Goal: Communication & Community: Answer question/provide support

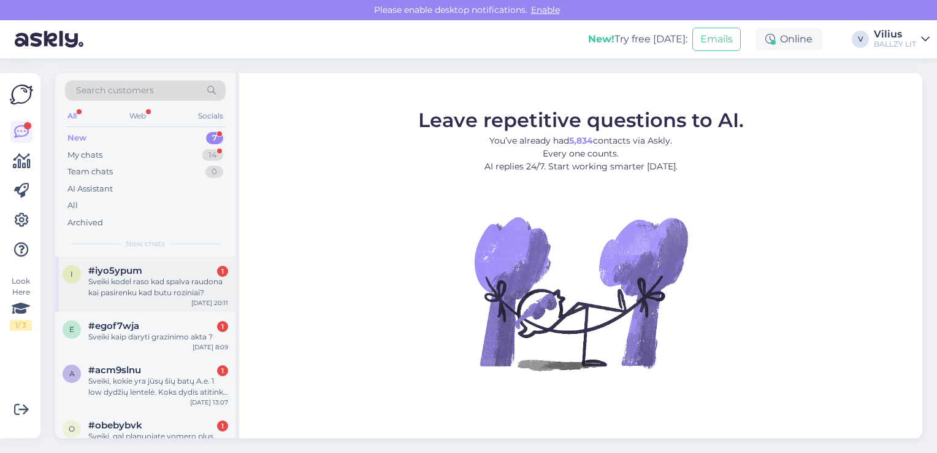
click at [140, 288] on div "Sveiki kodel raso kad spalva raudona kai pasirenku kad butu roziniai?" at bounding box center [158, 287] width 140 height 22
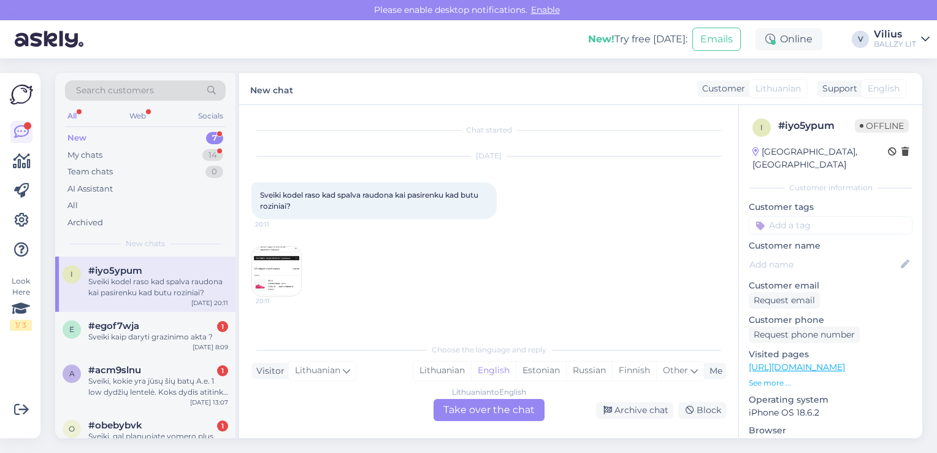
click at [267, 271] on img at bounding box center [276, 271] width 49 height 49
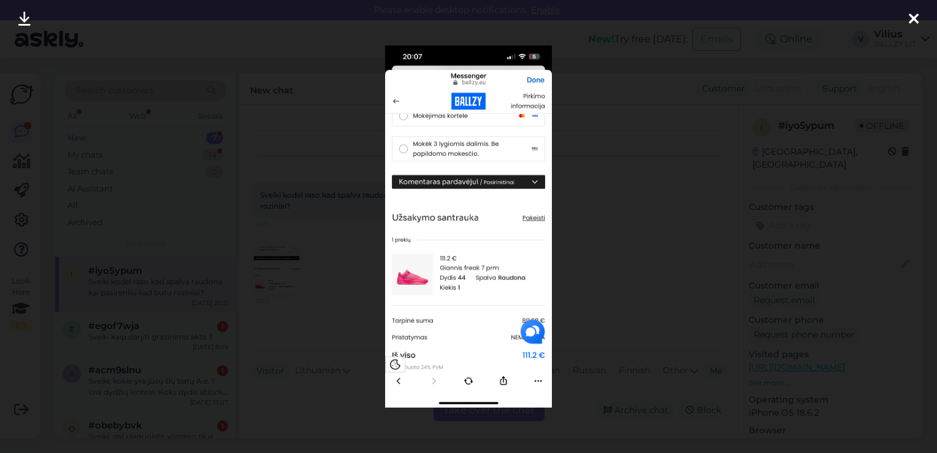
click at [312, 300] on div at bounding box center [468, 226] width 937 height 453
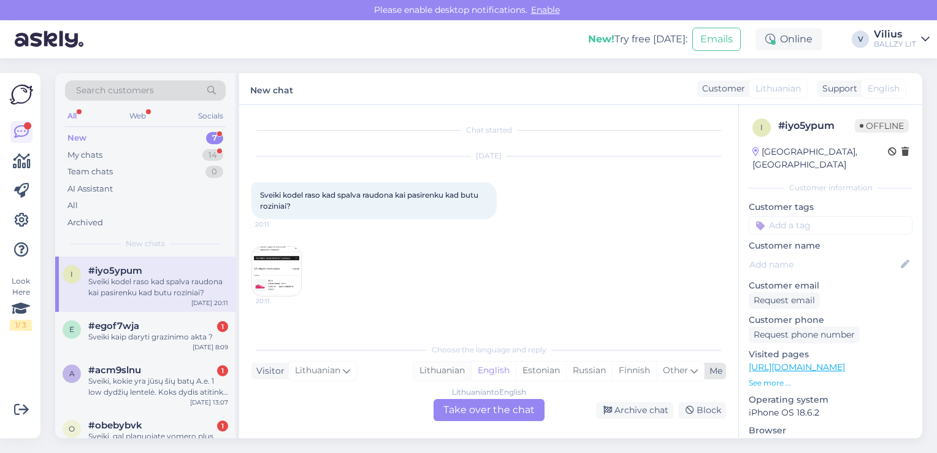
click at [418, 366] on div "Lithuanian" at bounding box center [442, 370] width 58 height 18
click at [490, 406] on div "Lithuanian to Lithuanian Take over the chat" at bounding box center [489, 410] width 111 height 22
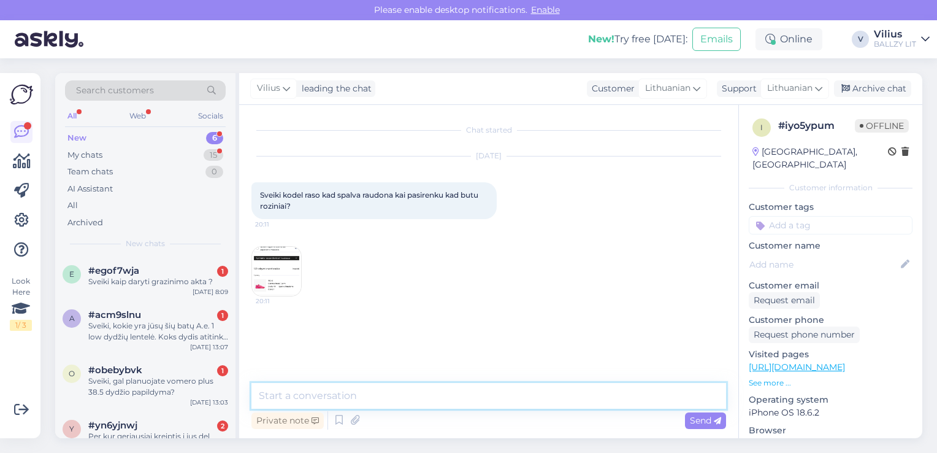
click at [486, 394] on textarea at bounding box center [488, 396] width 475 height 26
type textarea "Laba diena, techninė klaida, bateliai bus rožiniai."
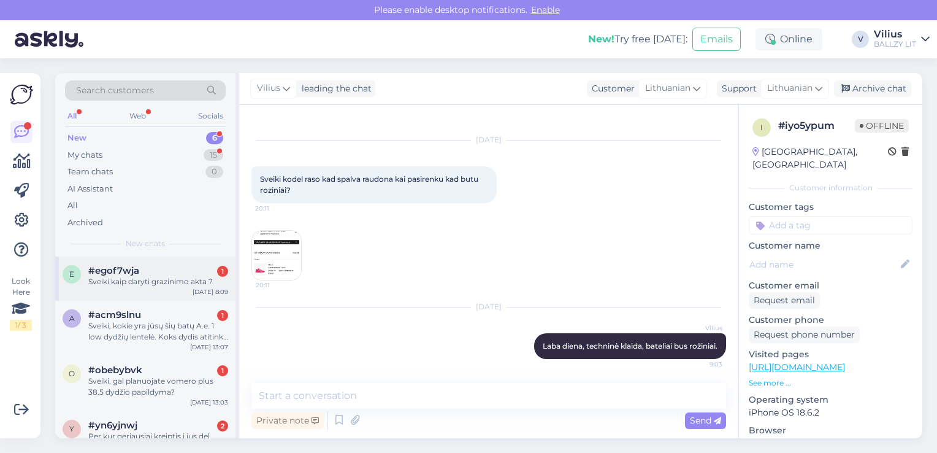
click at [175, 273] on div "#egof7wja 1" at bounding box center [158, 270] width 140 height 11
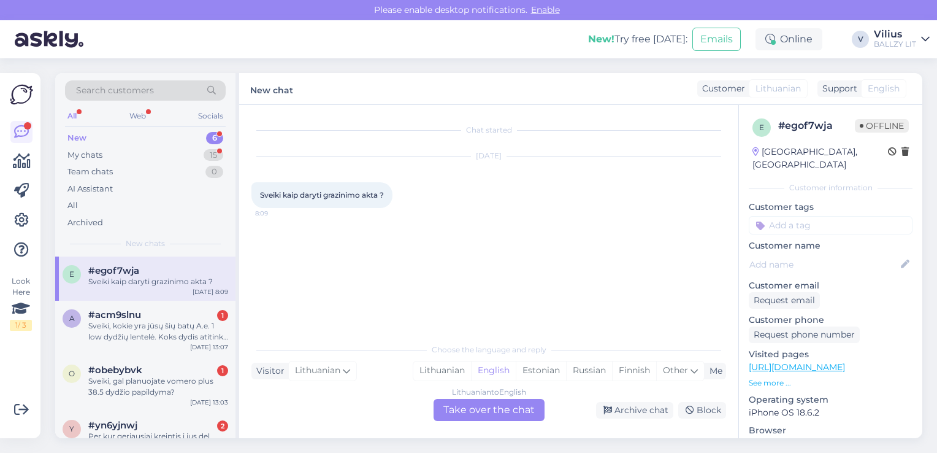
scroll to position [0, 0]
click at [426, 365] on div "Lithuanian" at bounding box center [442, 370] width 58 height 18
click at [478, 413] on div "Lithuanian to Lithuanian Take over the chat" at bounding box center [489, 410] width 111 height 22
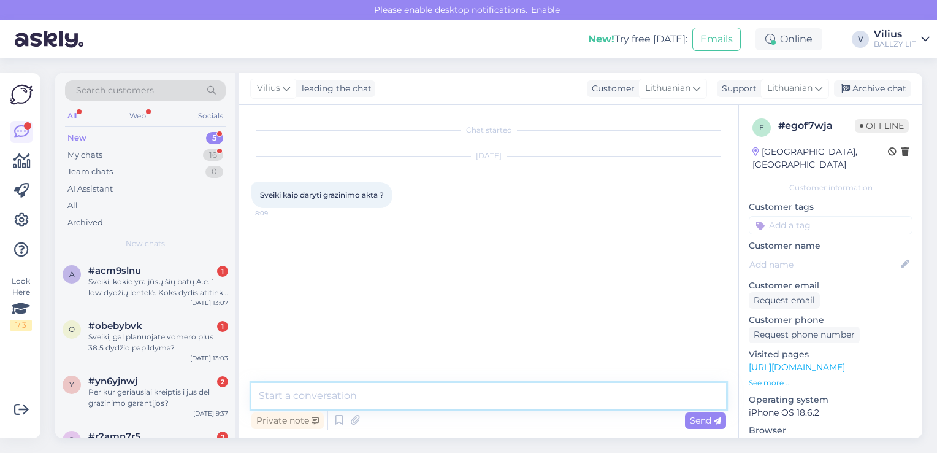
click at [464, 401] on textarea at bounding box center [488, 396] width 475 height 26
paste textarea "[URL][DOMAIN_NAME]"
type textarea "Laba diena, grąžinimo informaciją rasite čia: [URL][DOMAIN_NAME]"
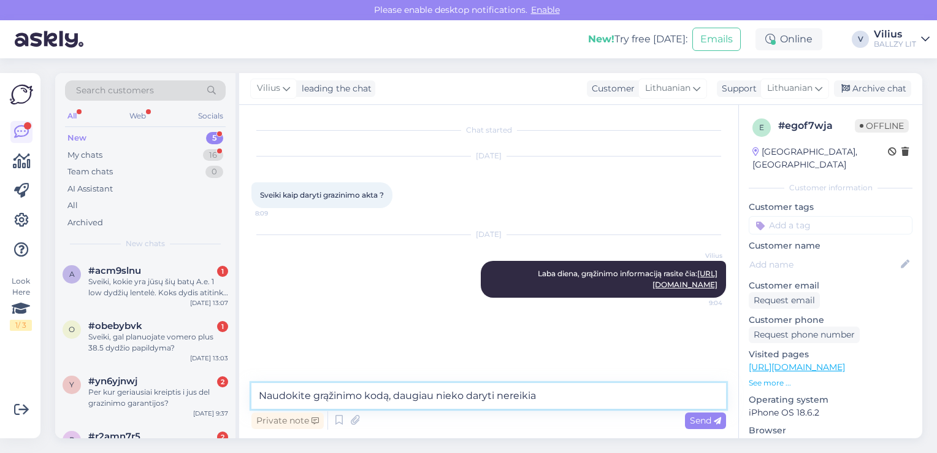
type textarea "Naudokite grąžinimo kodą, daugiau nieko daryti nereikia."
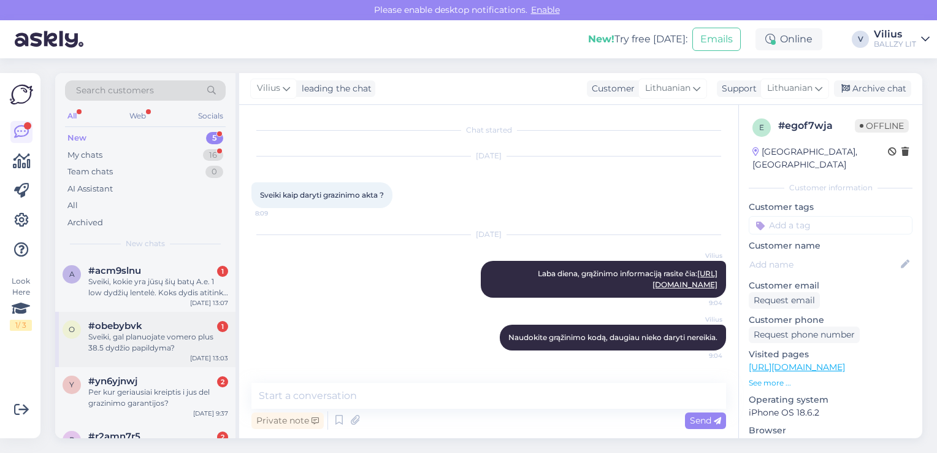
click at [156, 340] on div "Sveiki, gal planuojate vomero plus 38.5 dydžio papildyma?" at bounding box center [158, 342] width 140 height 22
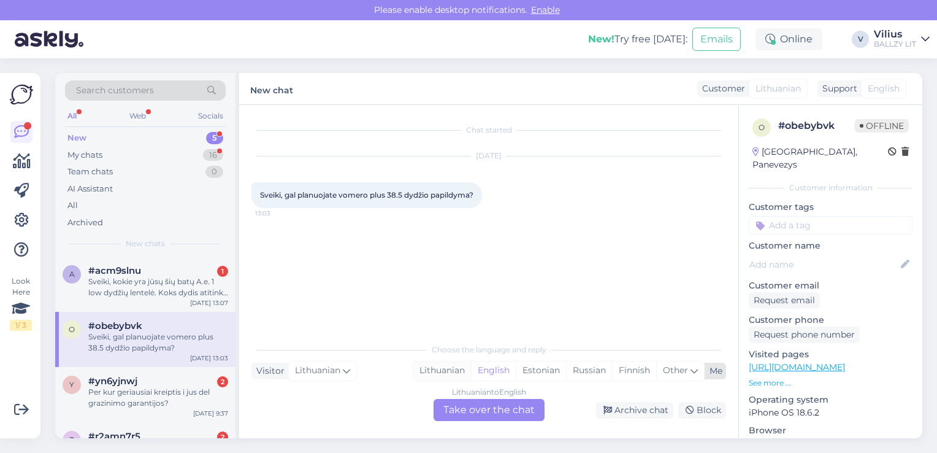
click at [442, 374] on div "Lithuanian" at bounding box center [442, 370] width 58 height 18
click at [483, 412] on div "Lithuanian to Lithuanian Take over the chat" at bounding box center [489, 410] width 111 height 22
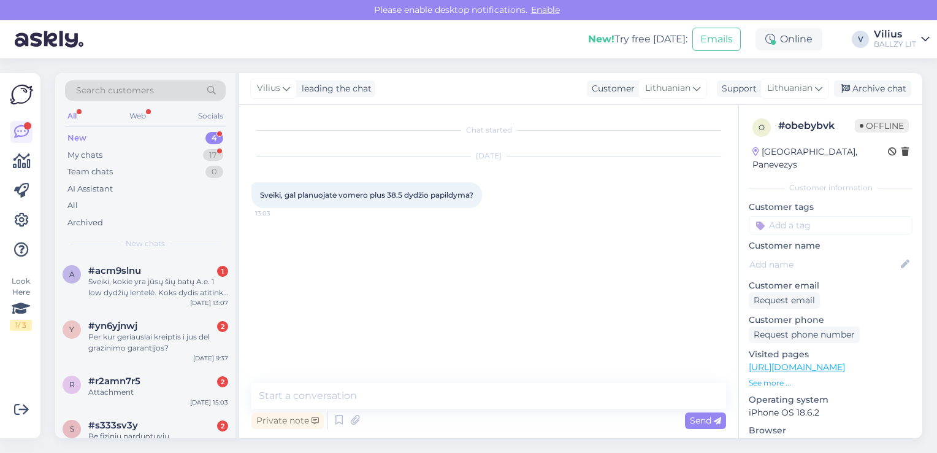
click at [840, 361] on link "[URL][DOMAIN_NAME]" at bounding box center [797, 366] width 96 height 11
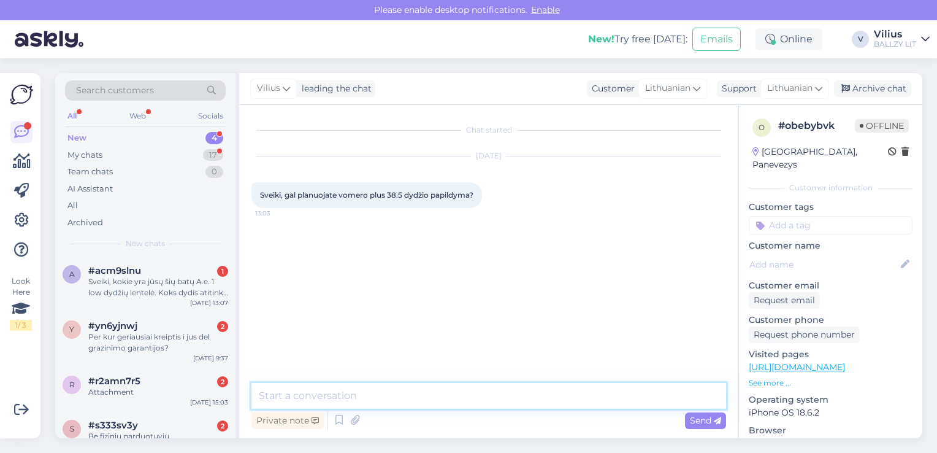
click at [367, 401] on textarea at bounding box center [488, 396] width 475 height 26
type textarea "Laba diena, šiuo metu informacijus apie būsimus dydžių papildymus neturime"
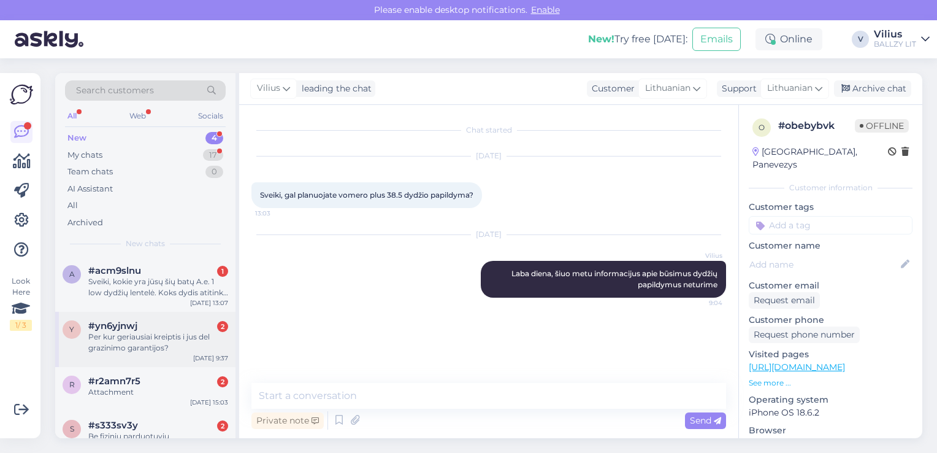
click at [143, 345] on div "Per kur geriausiai kreiptis i jus del grazinimo garantijos?" at bounding box center [158, 342] width 140 height 22
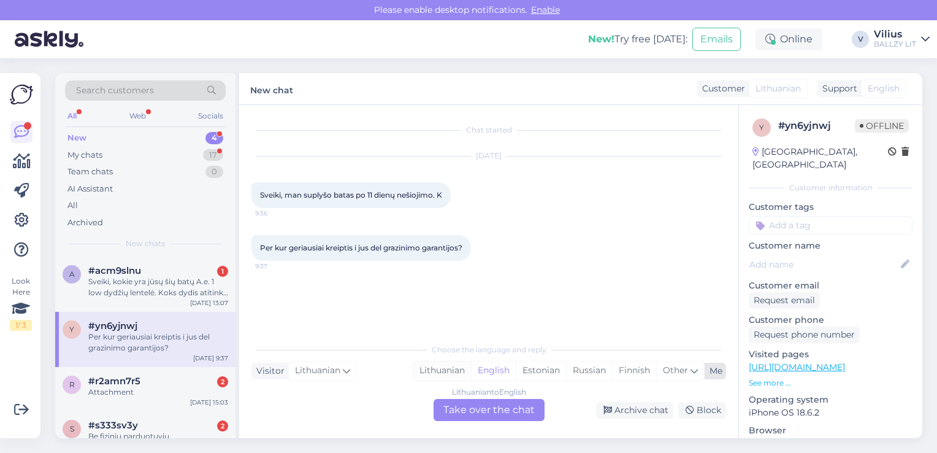
click at [450, 371] on div "Lithuanian" at bounding box center [442, 370] width 58 height 18
click at [470, 416] on div "Lithuanian to Lithuanian Take over the chat" at bounding box center [489, 410] width 111 height 22
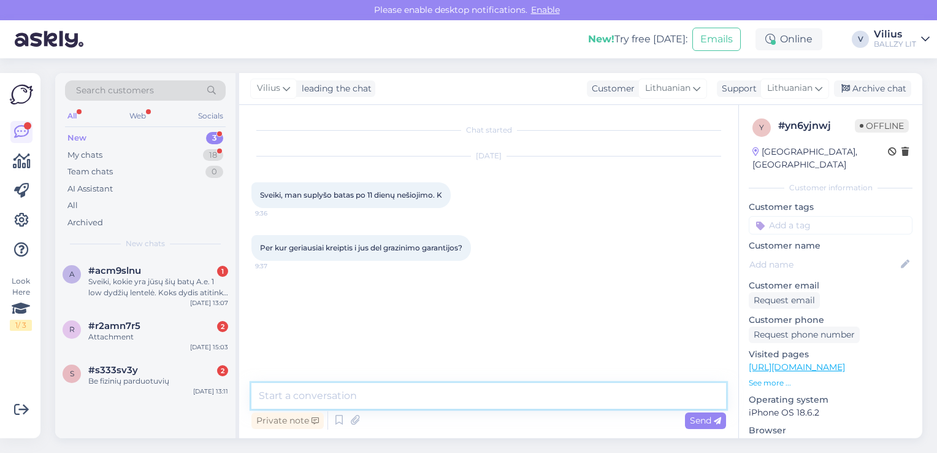
click at [421, 391] on textarea at bounding box center [488, 396] width 475 height 26
paste textarea "Laba diena, kilus abejonių dėl internetinėje parduotuvėje pirktos prekės kokybė…"
type textarea "Laba diena, kilus abejonių dėl internetinėje parduotuvėje pirktos prekės kokybė…"
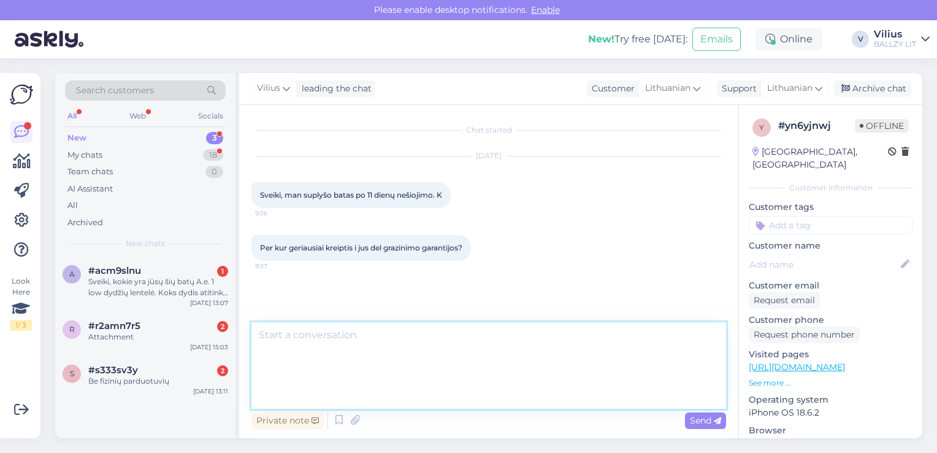
scroll to position [47, 0]
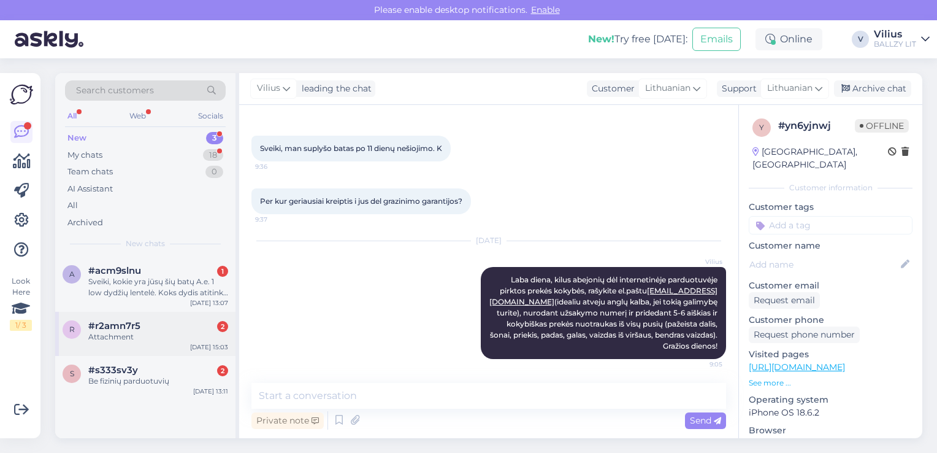
click at [145, 340] on div "Attachment" at bounding box center [158, 336] width 140 height 11
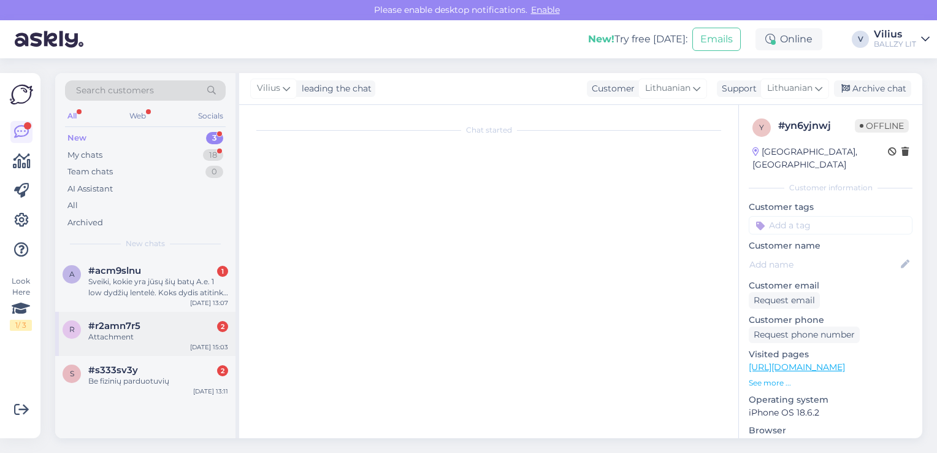
scroll to position [0, 0]
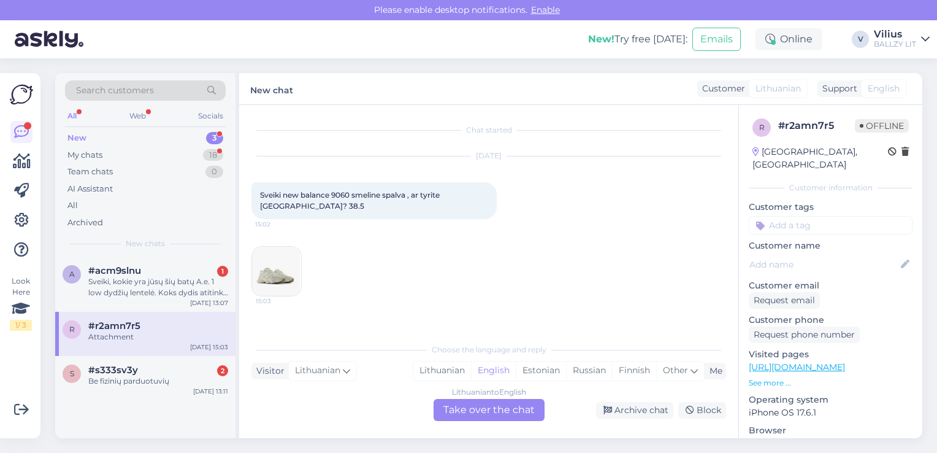
click at [292, 276] on img at bounding box center [276, 271] width 49 height 49
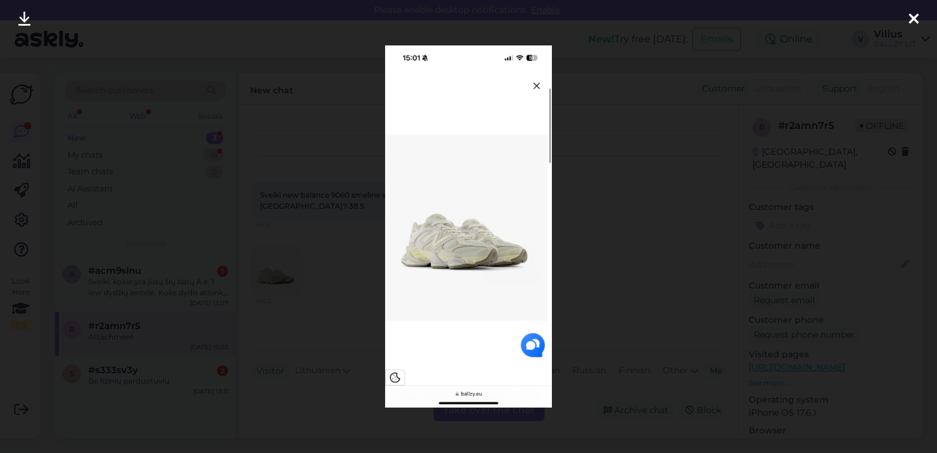
click at [577, 240] on div at bounding box center [468, 226] width 937 height 453
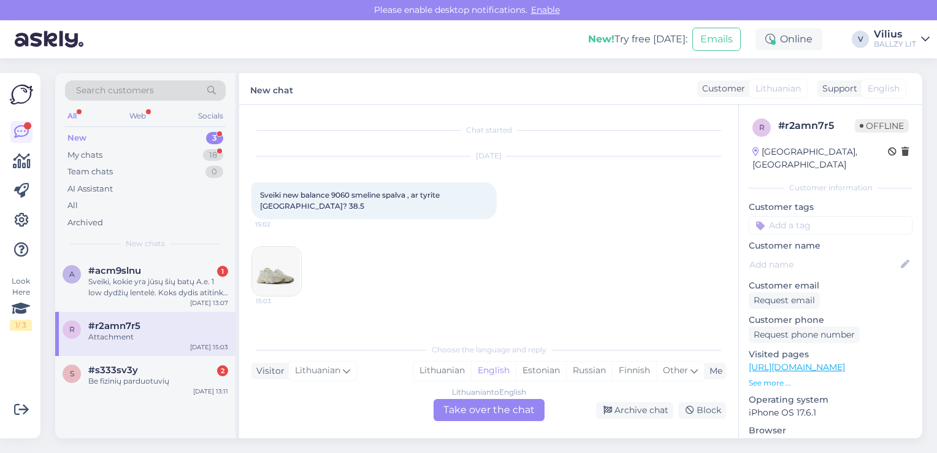
click at [275, 269] on img at bounding box center [276, 271] width 49 height 49
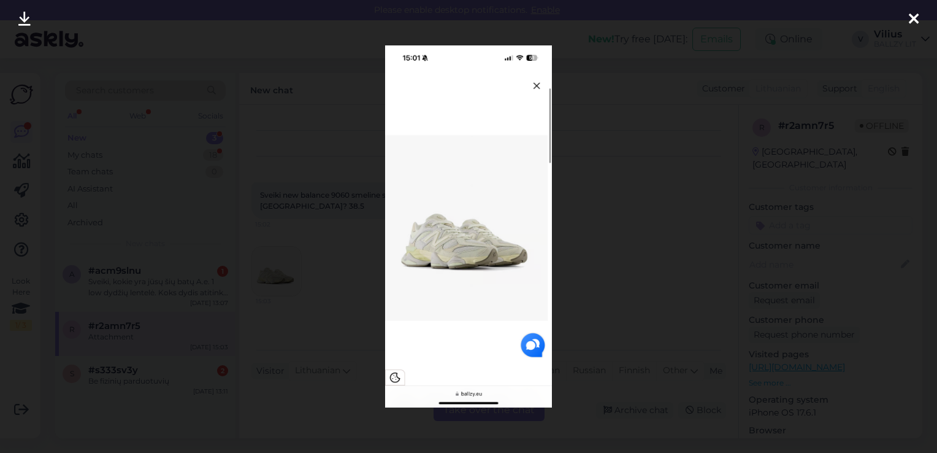
click at [620, 176] on div at bounding box center [468, 226] width 937 height 453
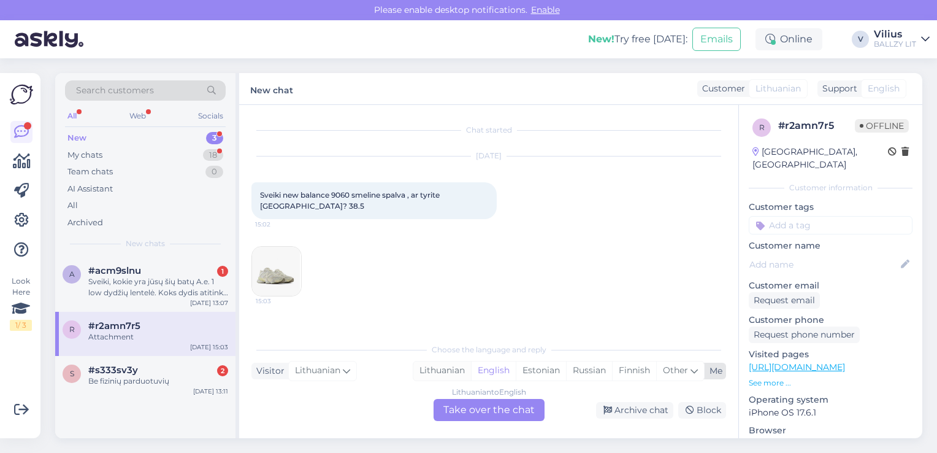
click at [448, 367] on div "Lithuanian" at bounding box center [442, 370] width 58 height 18
click at [475, 409] on div "Lithuanian to Lithuanian Take over the chat" at bounding box center [489, 410] width 111 height 22
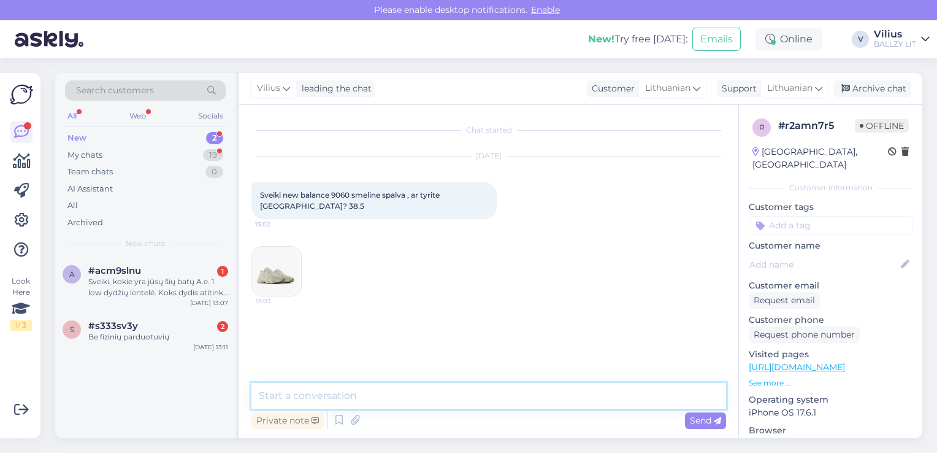
click at [466, 400] on textarea at bounding box center [488, 396] width 475 height 26
type textarea "Laba diena, Vilniaus parduotuvė šiuo metu turi 38 arba 40 dydžius."
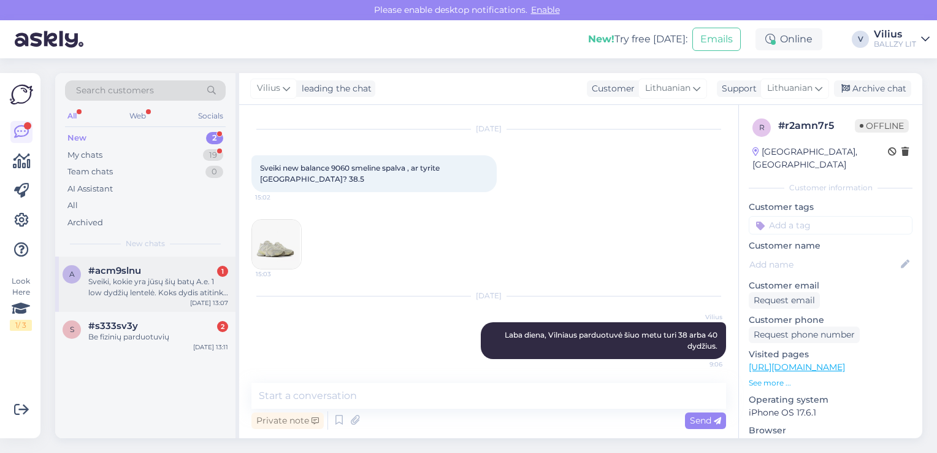
click at [164, 281] on div "Sveiki, kokie yra jūsų šių batų A.e. 1 low dydžių lentelė. Koks dydis atitinka …" at bounding box center [158, 287] width 140 height 22
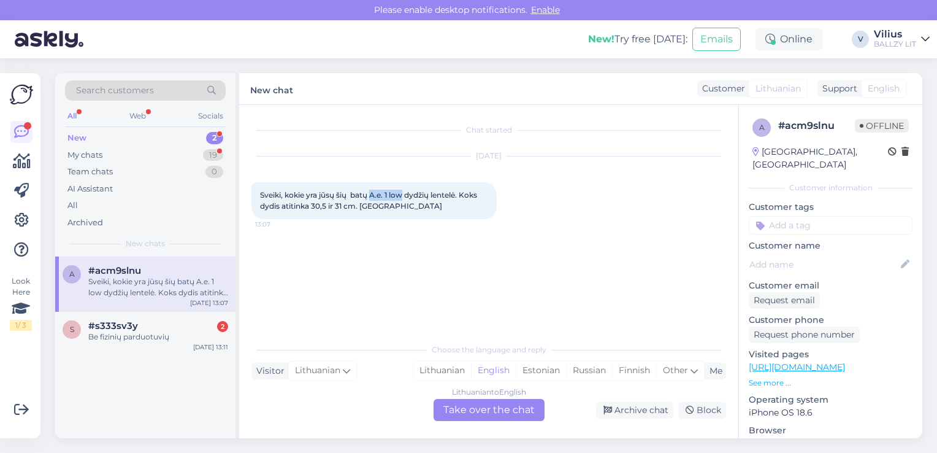
drag, startPoint x: 372, startPoint y: 195, endPoint x: 405, endPoint y: 195, distance: 33.1
click at [405, 195] on span "Sveiki, kokie yra jūsų šių batų A.e. 1 low dydžių lentelė. Koks dydis atitinka …" at bounding box center [369, 200] width 219 height 20
copy span "A.e. 1 low"
click at [449, 369] on div "Lithuanian" at bounding box center [442, 370] width 58 height 18
click at [471, 403] on div "Lithuanian to Lithuanian Take over the chat" at bounding box center [489, 410] width 111 height 22
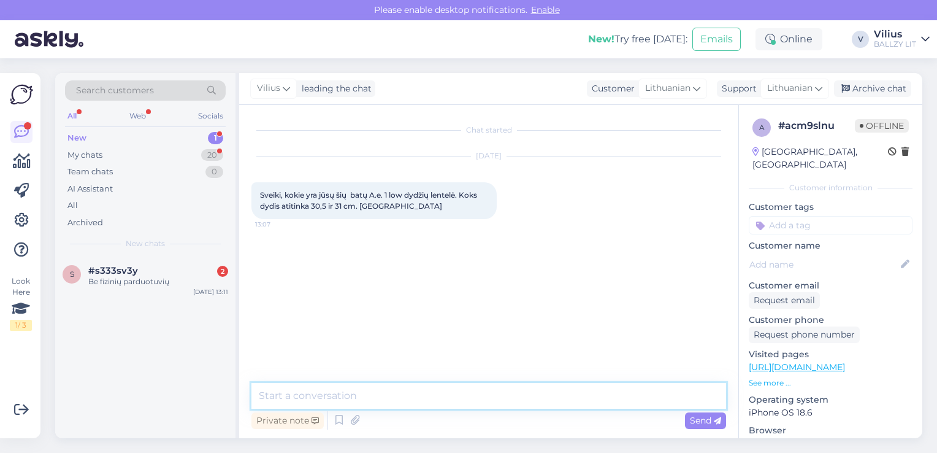
click at [469, 403] on textarea at bounding box center [488, 396] width 475 height 26
type textarea "Laba diena, 30.5cm gamintojas nurodo"
type textarea "7"
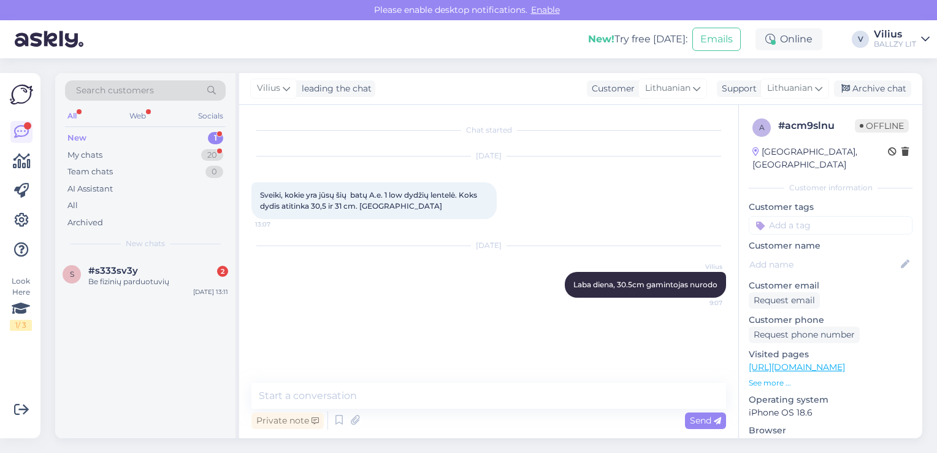
drag, startPoint x: 572, startPoint y: 283, endPoint x: 737, endPoint y: 287, distance: 165.6
click at [737, 287] on div "Chat started [DATE] Sveiki, kokie yra jūsų šių batų A.e. 1 low dydžių lentelė. …" at bounding box center [488, 271] width 499 height 333
copy span "Laba diena, 30.5cm gamintojas nurodo"
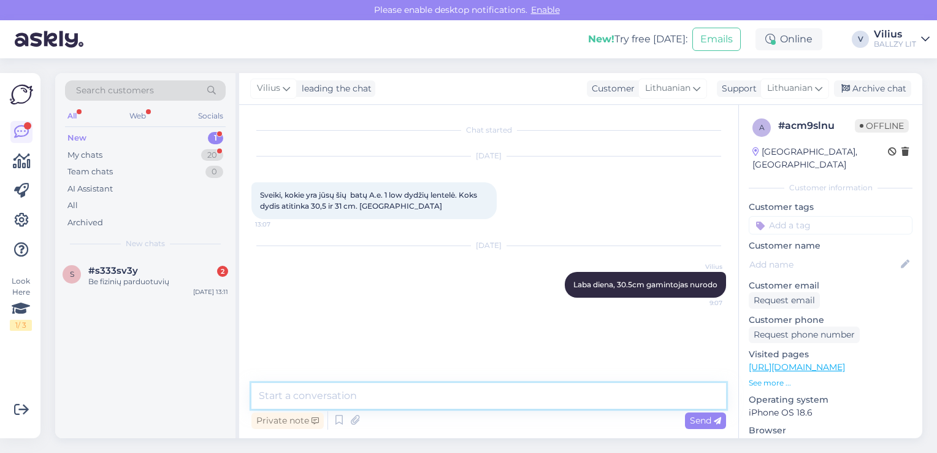
click at [348, 389] on textarea at bounding box center [488, 396] width 475 height 26
paste textarea "Laba diena, 30.5cm gamintojas nurodo"
type textarea "Laba diena, 30.5cm gamintojas nurodo 47.5 dydžiui, o 31cm 48 dydžiui."
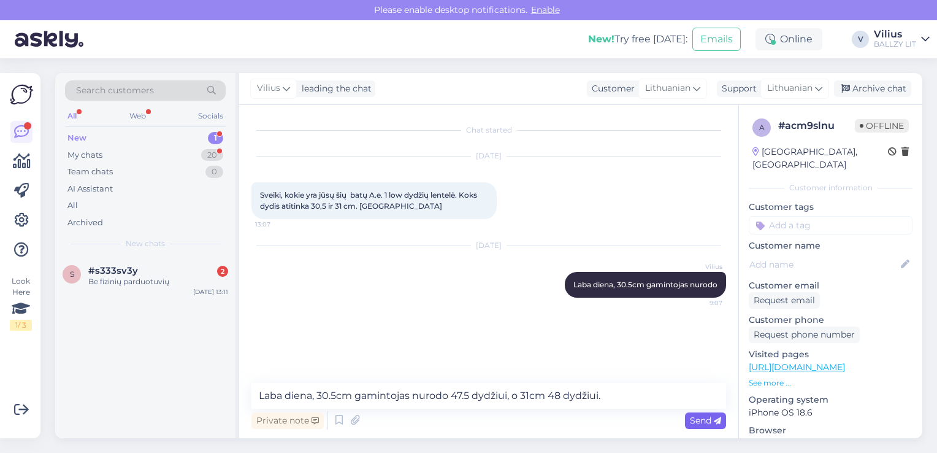
click at [711, 423] on span "Send" at bounding box center [705, 420] width 31 height 11
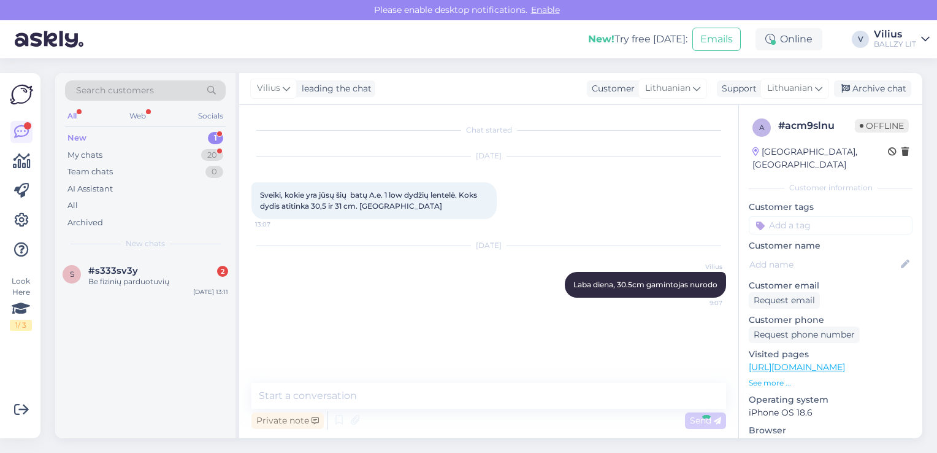
scroll to position [2, 0]
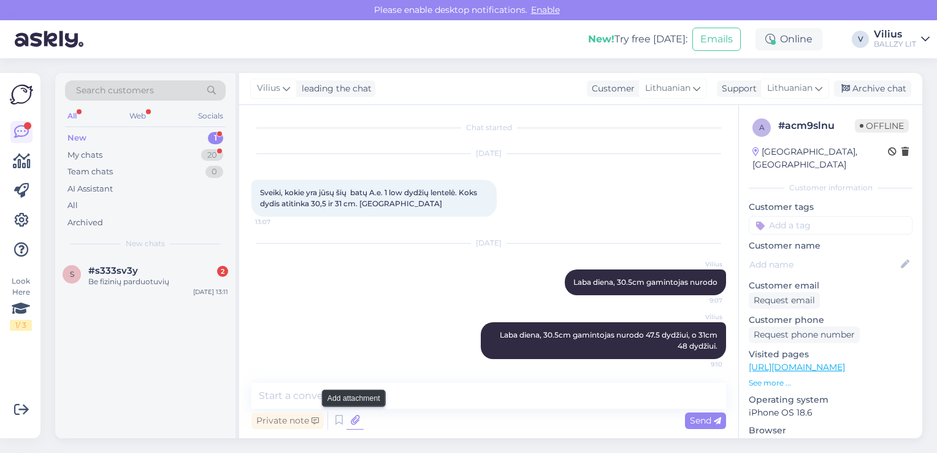
click at [353, 419] on icon at bounding box center [354, 420] width 17 height 18
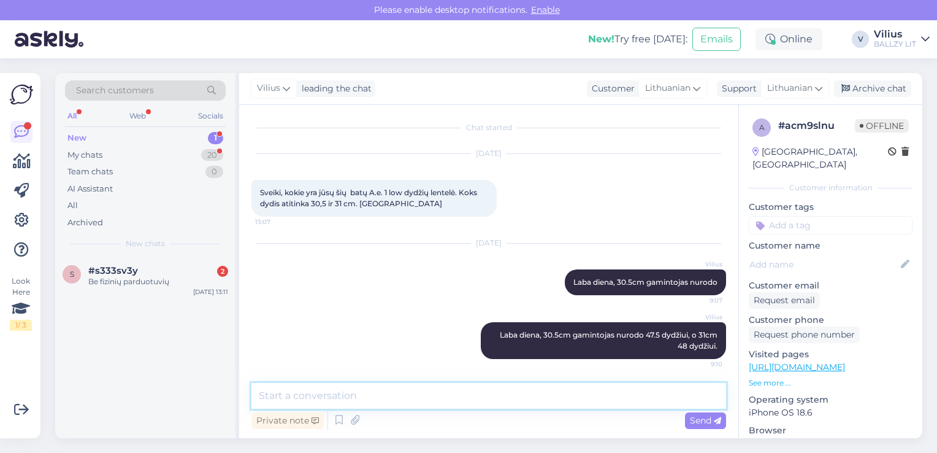
click at [311, 392] on textarea at bounding box center [488, 396] width 475 height 26
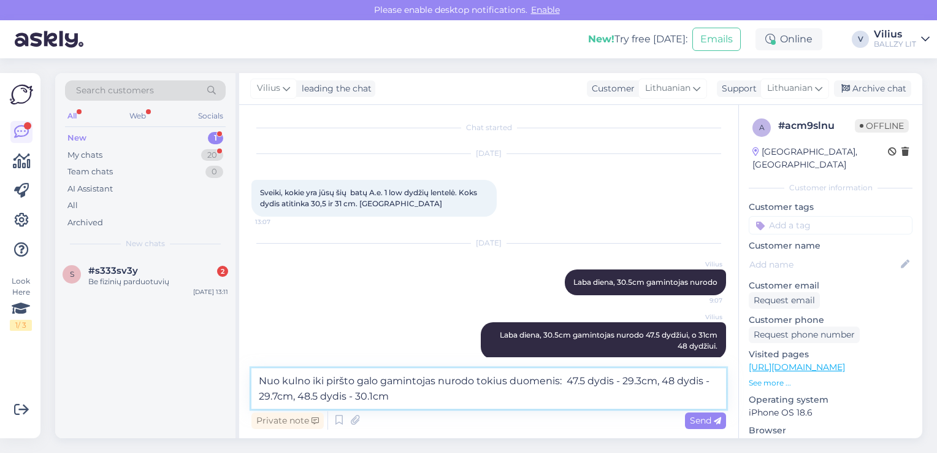
type textarea "Nuo kulno iki piršto galo gamintojas nurodo tokius duomenis: 47.5 dydis - 29.3c…"
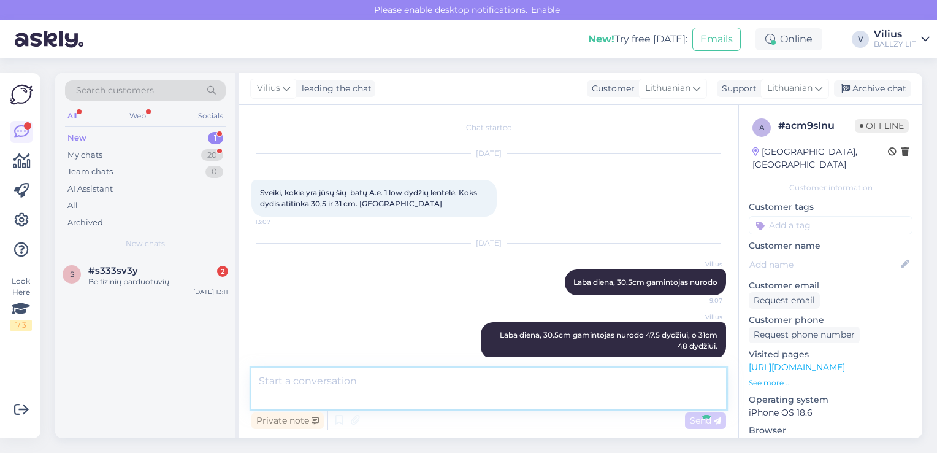
scroll to position [78, 0]
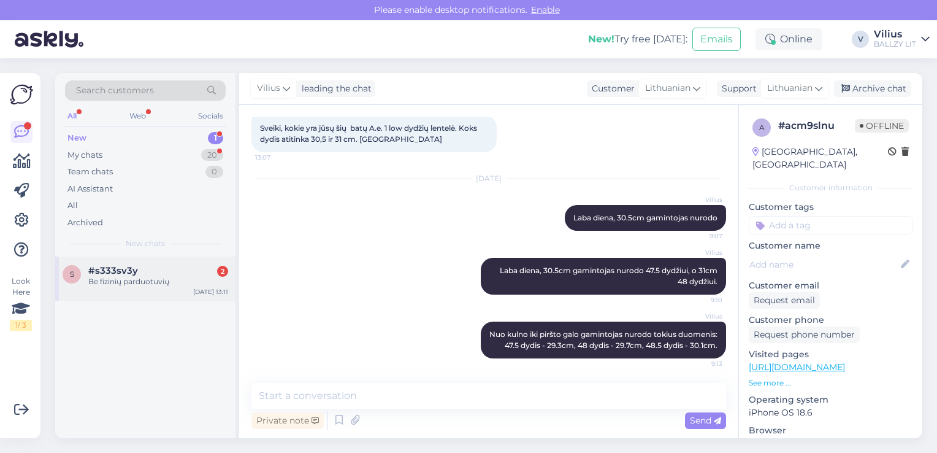
click at [145, 270] on div "#s333sv3y 2" at bounding box center [158, 270] width 140 height 11
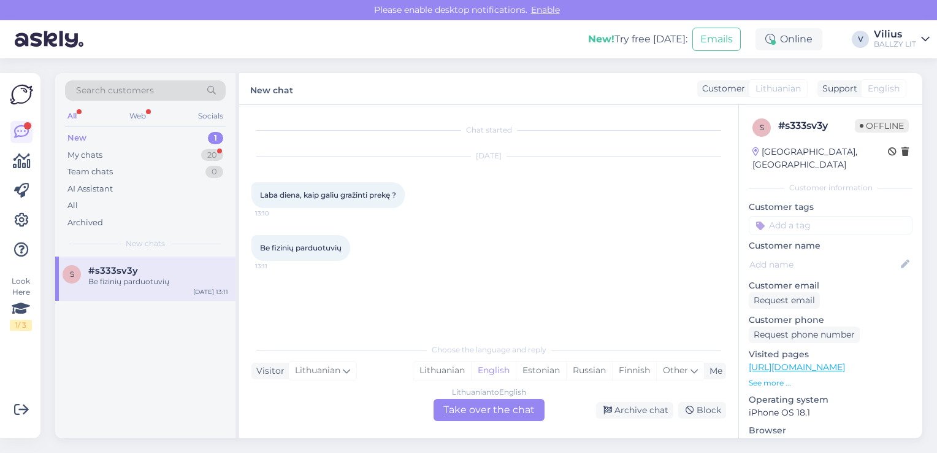
scroll to position [0, 0]
click at [455, 372] on div "Lithuanian" at bounding box center [442, 370] width 58 height 18
click at [483, 419] on div "Lithuanian to Lithuanian Take over the chat" at bounding box center [489, 410] width 111 height 22
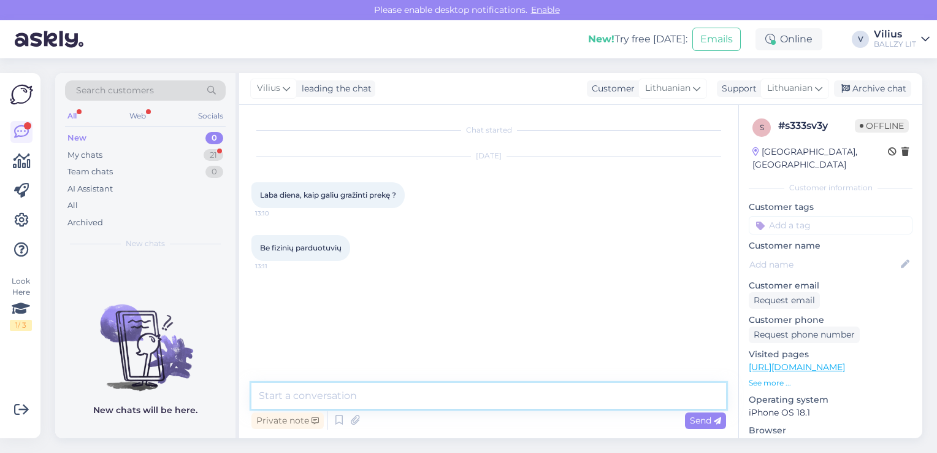
click at [410, 400] on textarea at bounding box center [488, 396] width 475 height 26
paste textarea "[URL][DOMAIN_NAME]"
type textarea "Laba diena, jei prekę pirkote internetu, vadovaukitės šiomis taisyklėmis: [URL]…"
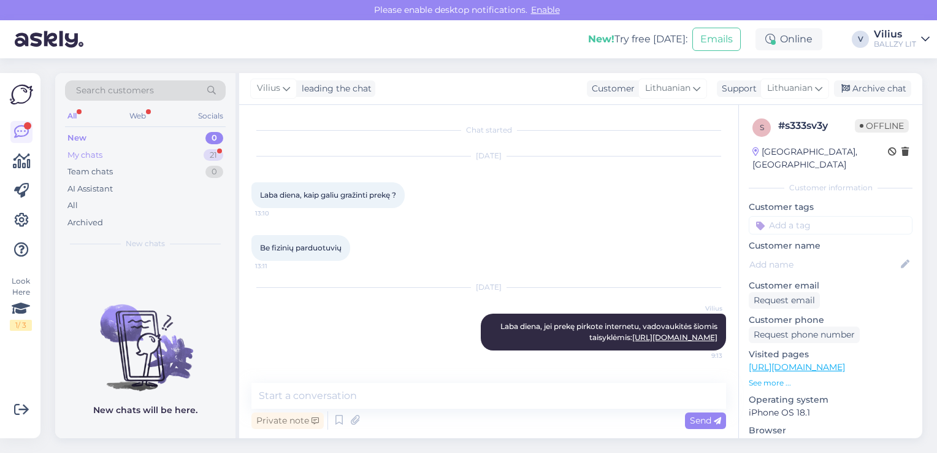
click at [122, 150] on div "My chats 21" at bounding box center [145, 155] width 161 height 17
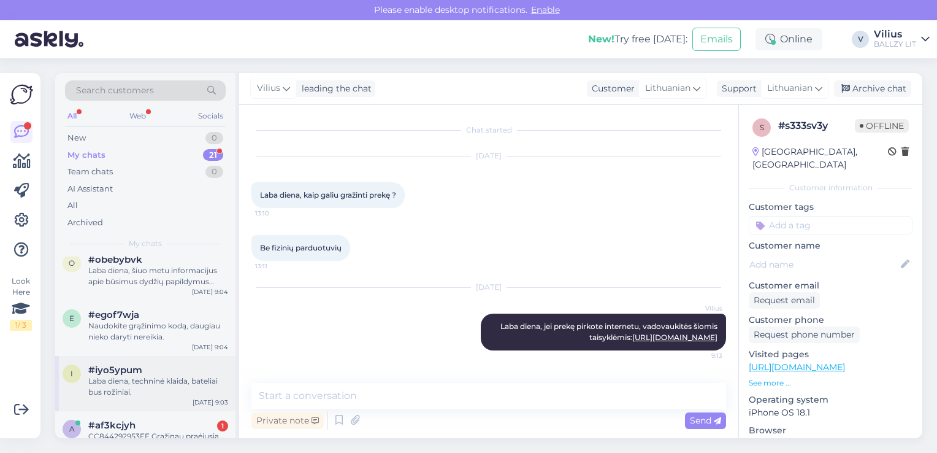
scroll to position [307, 0]
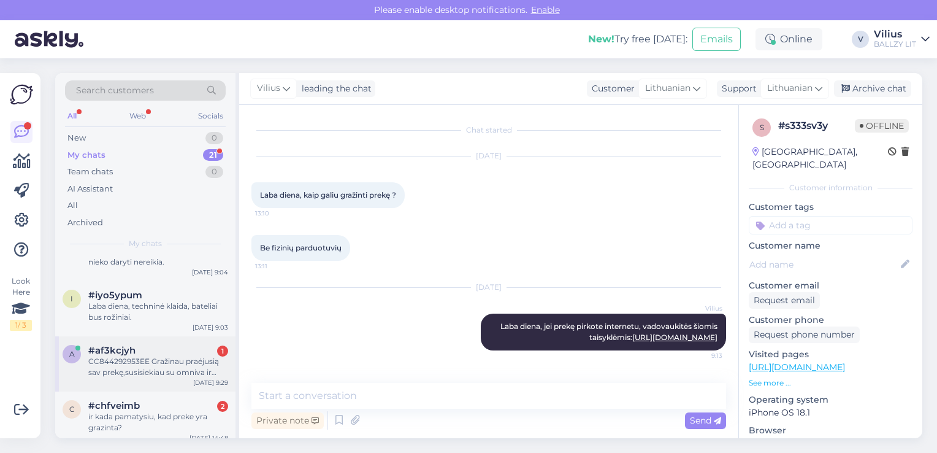
click at [162, 370] on div "CC844292953EE Gražinau praėjusią sav prekę,susisiekiau su omniva ir sakė ,kad p…" at bounding box center [158, 367] width 140 height 22
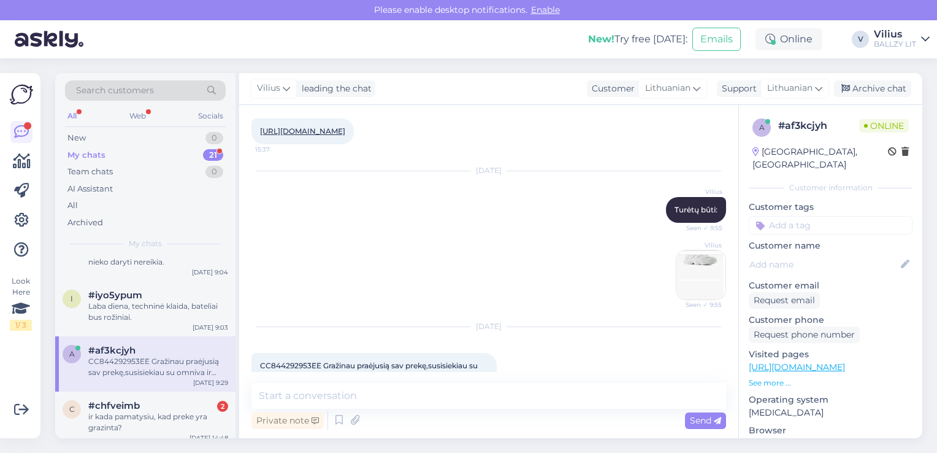
scroll to position [995, 0]
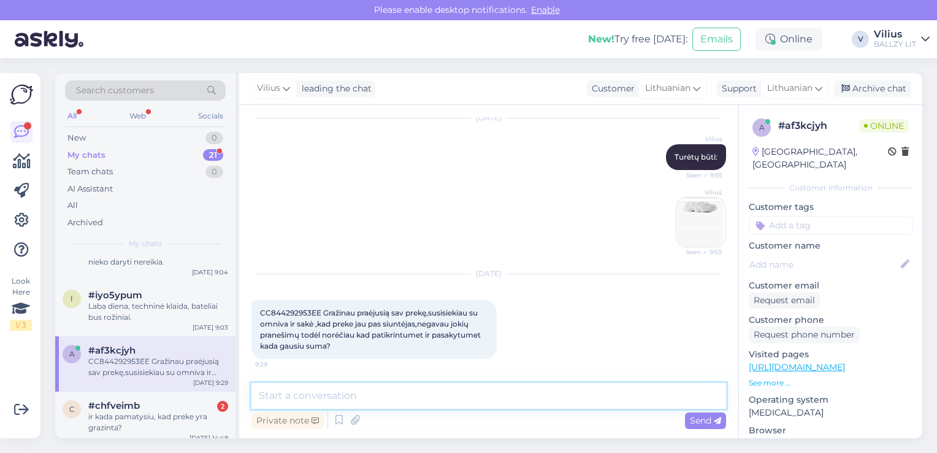
click at [399, 393] on textarea at bounding box center [488, 396] width 475 height 26
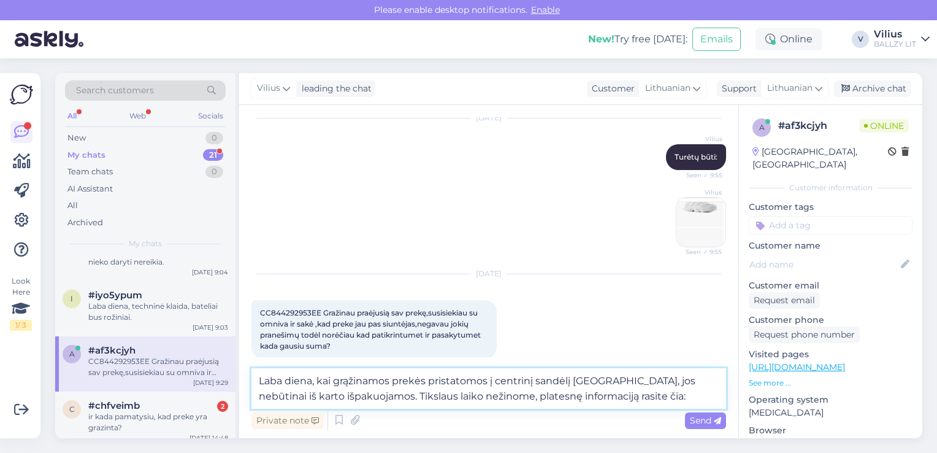
paste textarea "[URL][DOMAIN_NAME]"
type textarea "Laba diena, kai grąžinamos prekės pristatomos į centrinį sandėlį [GEOGRAPHIC_DA…"
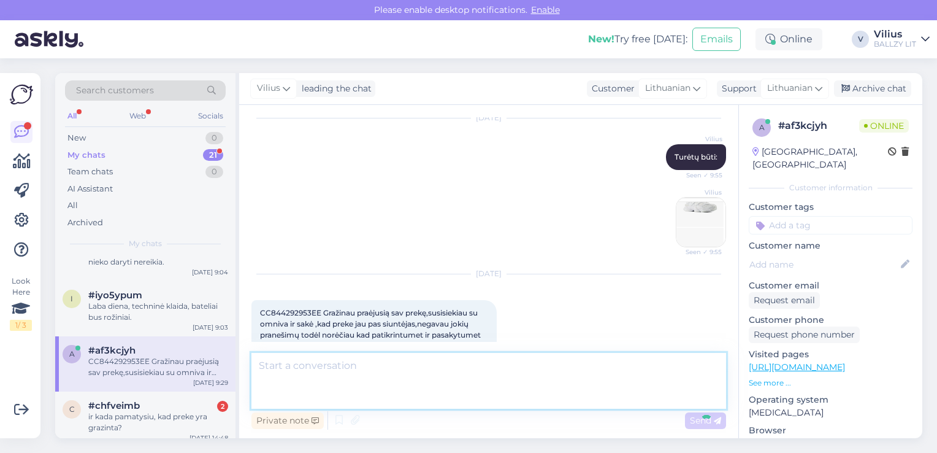
scroll to position [1106, 0]
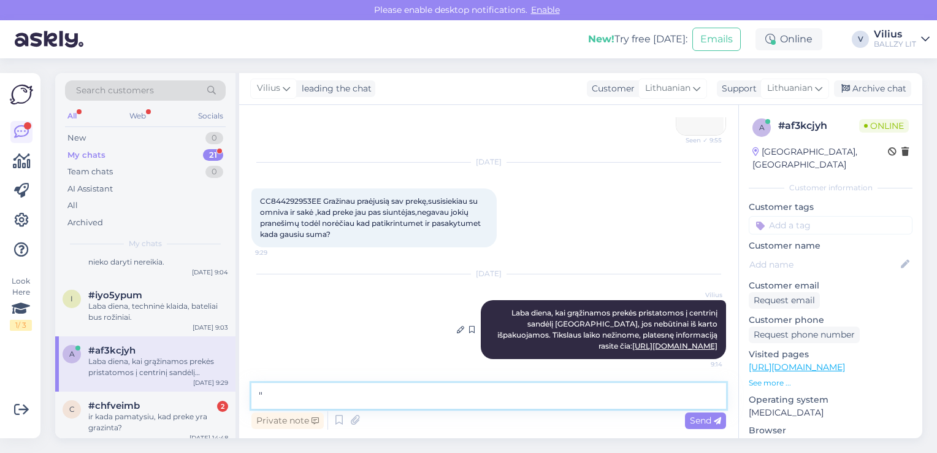
paste textarea "Kada gausiu grąžinamą sumą už grąžintą prekę? Jūsų grąžinimo apdorojimas gali u…"
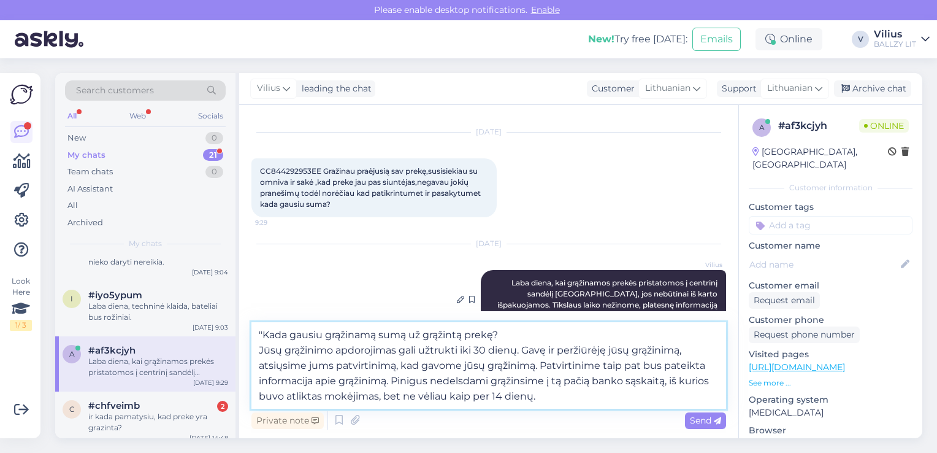
type textarea ""Kada gausiu grąžinamą sumą už grąžintą prekę? Jūsų grąžinimo apdorojimas gali …"
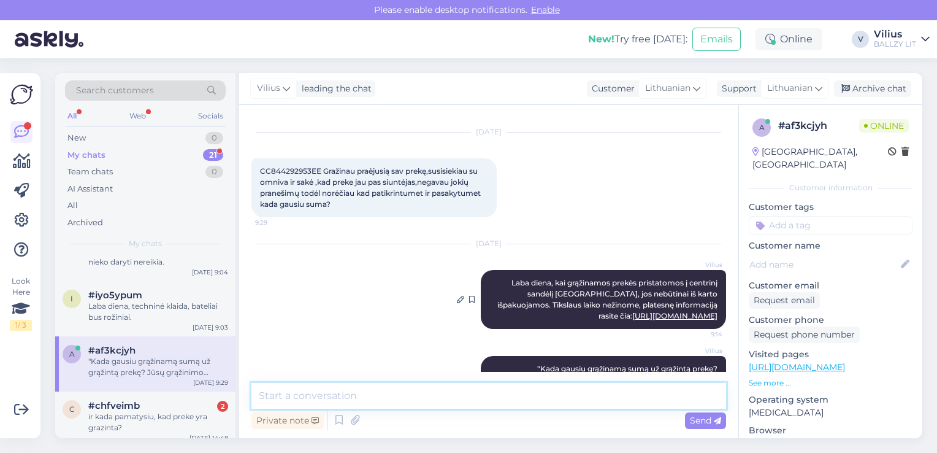
scroll to position [1225, 0]
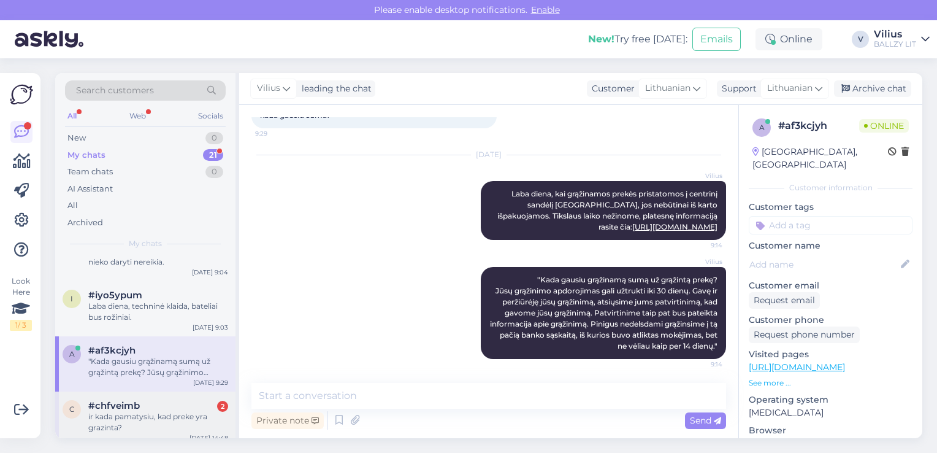
click at [155, 418] on div "ir kada pamatysiu, kad preke yra grazinta?" at bounding box center [158, 422] width 140 height 22
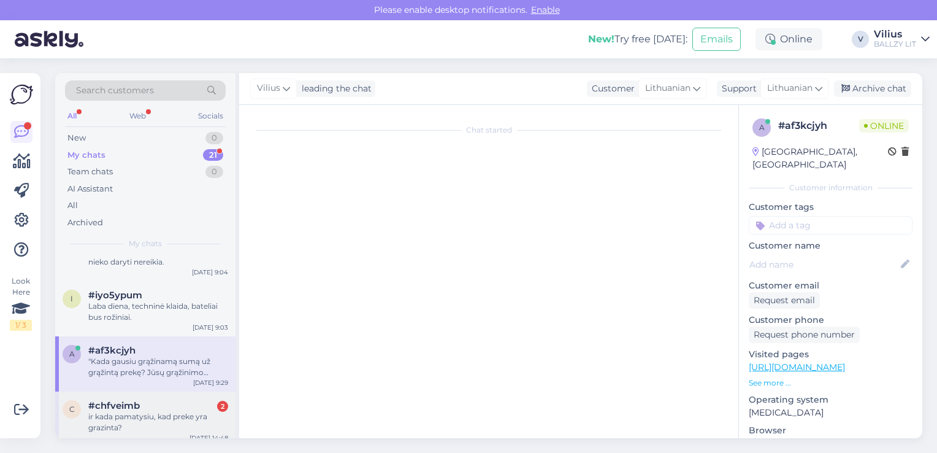
scroll to position [1453, 0]
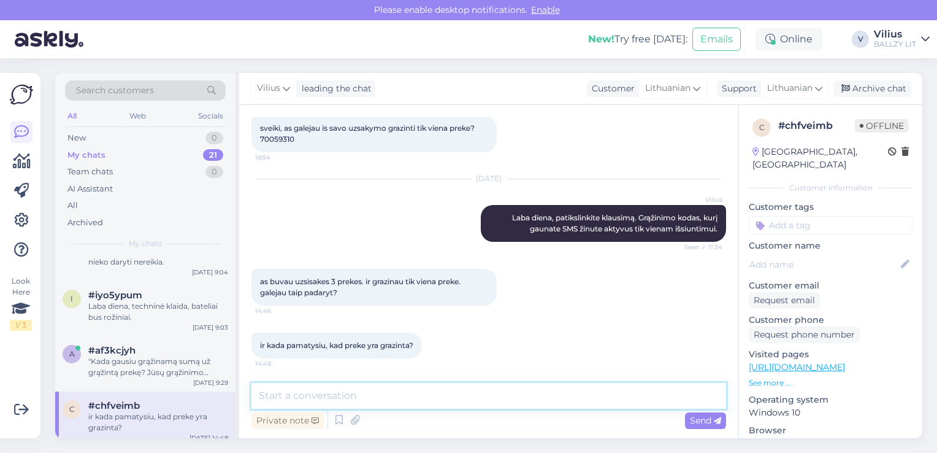
click at [373, 403] on textarea at bounding box center [488, 396] width 475 height 26
type textarea "Sveiki, taip, galėjote grąžinti 1 prekę."
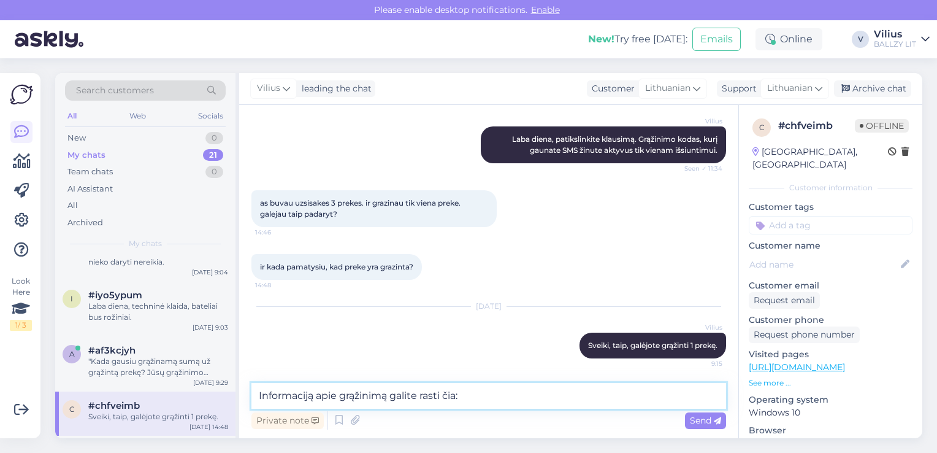
paste textarea "[URL][DOMAIN_NAME]"
type textarea "Informaciją apie grąžinimą galite rasti čia: [URL][DOMAIN_NAME]"
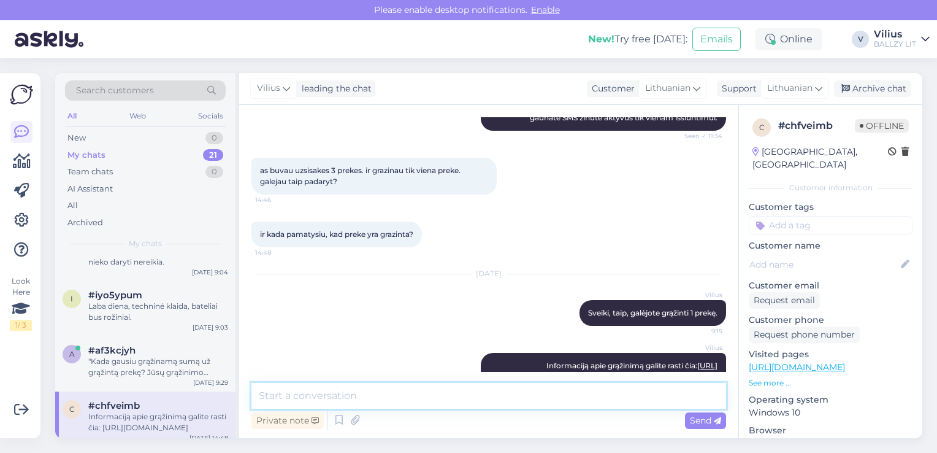
scroll to position [1596, 0]
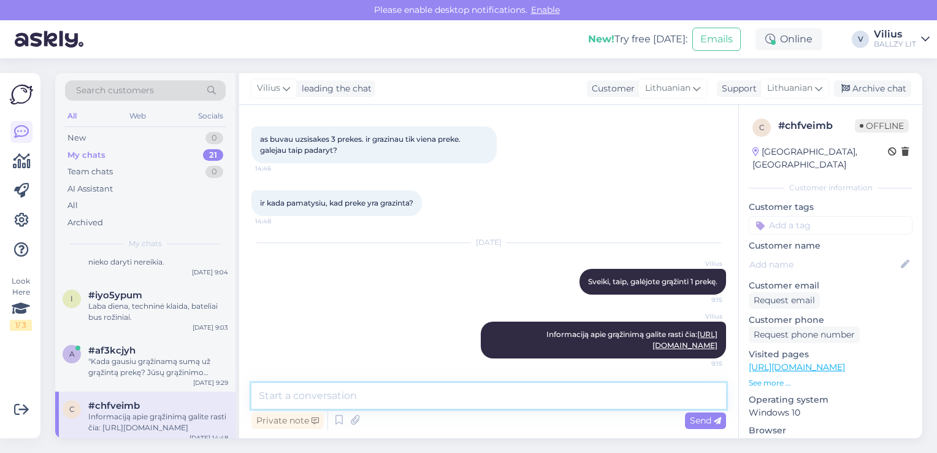
paste textarea "Kada gausiu grąžinamą sumą už grąžintą prekę? Jūsų grąžinimo apdorojimas gali u…"
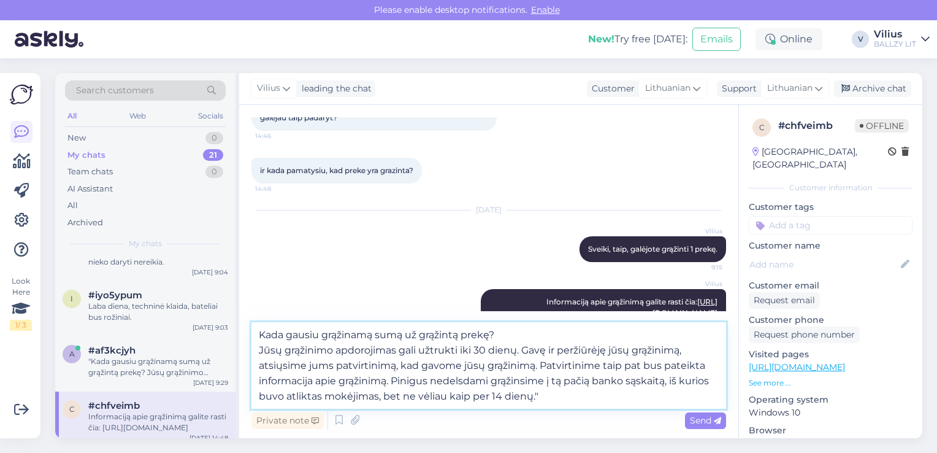
click at [258, 336] on textarea "Kada gausiu grąžinamą sumą už grąžintą prekę? Jūsų grąžinimo apdorojimas gali u…" at bounding box center [488, 365] width 475 height 86
type textarea ""Kada gausiu grąžinamą sumą už grąžintą prekę? Jūsų grąžinimo apdorojimas gali …"
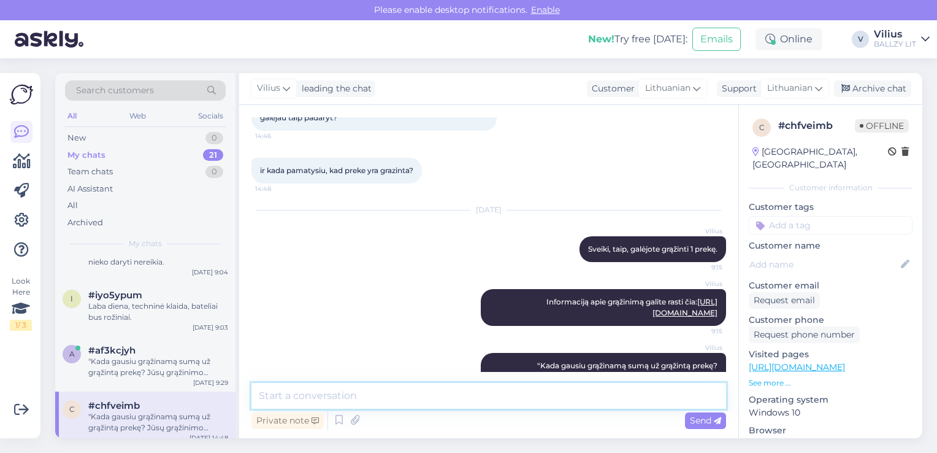
scroll to position [1715, 0]
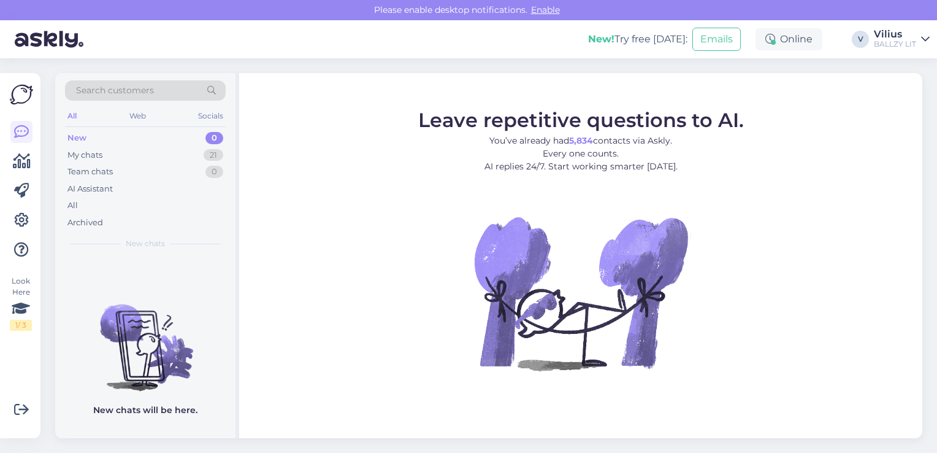
click at [97, 141] on div "New 0" at bounding box center [145, 137] width 161 height 17
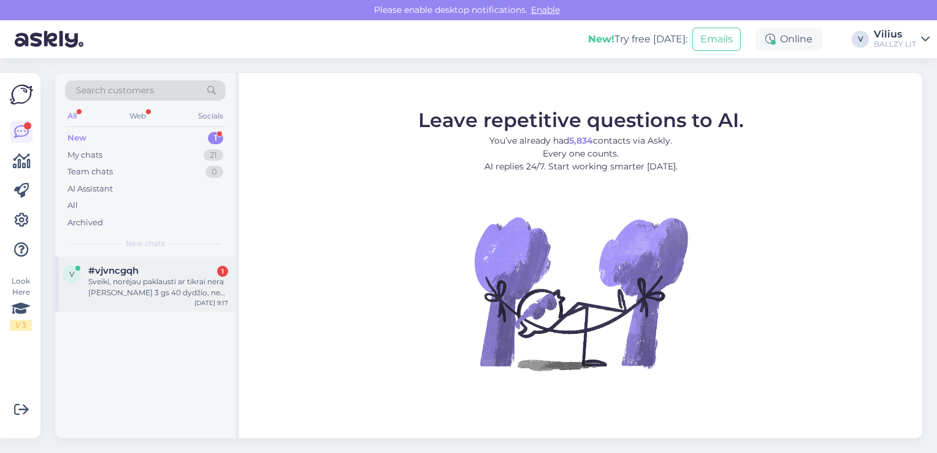
click at [167, 268] on div "#vjvncgqh 1" at bounding box center [158, 270] width 140 height 11
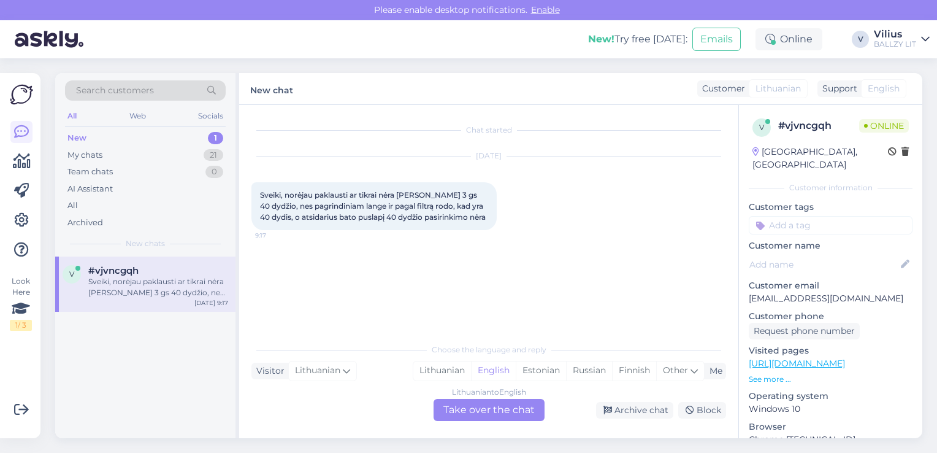
click at [845, 357] on link "[URL][DOMAIN_NAME]" at bounding box center [797, 362] width 96 height 11
click at [440, 370] on div "Lithuanian" at bounding box center [442, 370] width 58 height 18
click at [456, 423] on div "Chat started [DATE] Sveiki, norėjau paklausti ar tikrai nėra [PERSON_NAME] 3 gs…" at bounding box center [488, 271] width 499 height 333
click at [456, 422] on div "Chat started [DATE] Sveiki, norėjau paklausti ar tikrai nėra [PERSON_NAME] 3 gs…" at bounding box center [488, 271] width 499 height 333
drag, startPoint x: 456, startPoint y: 422, endPoint x: 459, endPoint y: 416, distance: 7.2
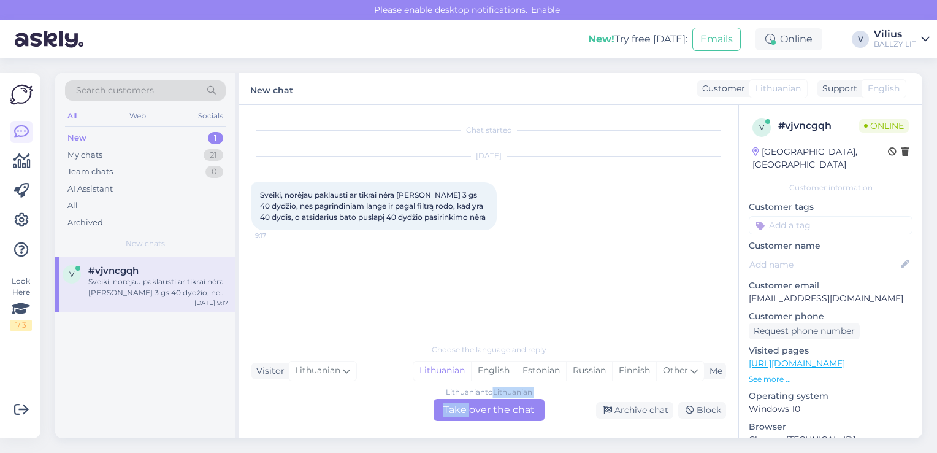
click at [459, 416] on div "Lithuanian to Lithuanian Take over the chat" at bounding box center [489, 410] width 111 height 22
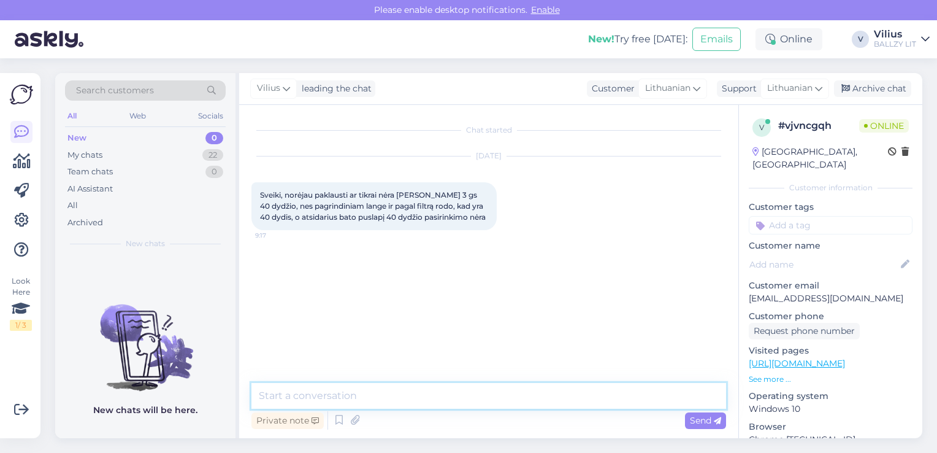
click at [442, 396] on textarea at bounding box center [488, 396] width 475 height 26
click at [495, 395] on textarea "Laba diena, deja neturime, tai techninė klaidelė, perduosime kolegoms." at bounding box center [488, 396] width 475 height 26
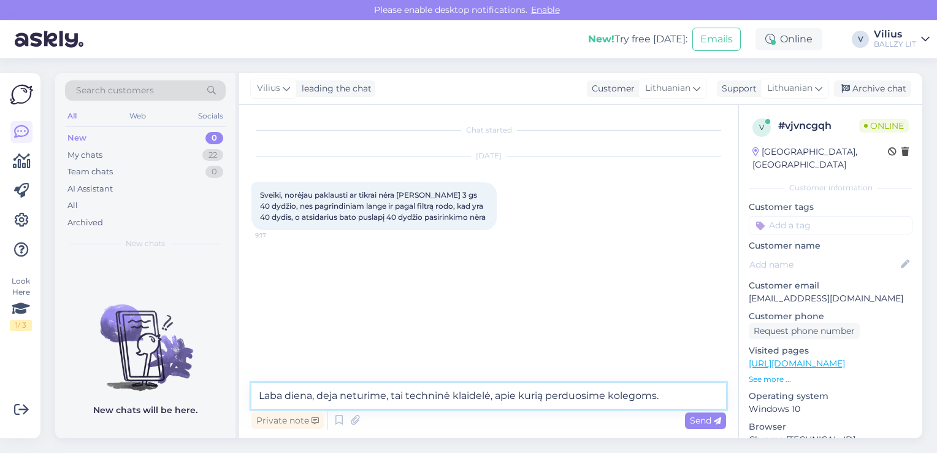
drag, startPoint x: 667, startPoint y: 391, endPoint x: 547, endPoint y: 397, distance: 119.7
click at [547, 397] on textarea "Laba diena, deja neturime, tai techninė klaidelė, apie kurią perduosime kolegom…" at bounding box center [488, 396] width 475 height 26
type textarea "Laba diena, deja neturime, tai techninė klaidelė, apie kurią informuosime koleg…"
